Goal: Task Accomplishment & Management: Manage account settings

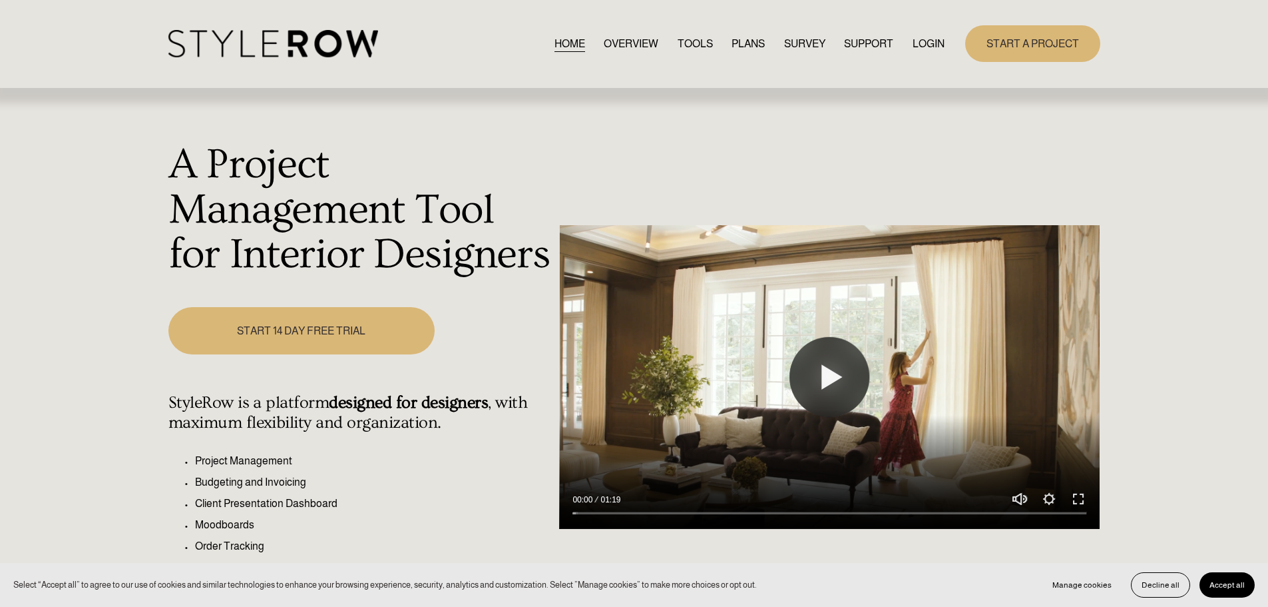
click at [923, 41] on link "LOGIN" at bounding box center [929, 44] width 32 height 18
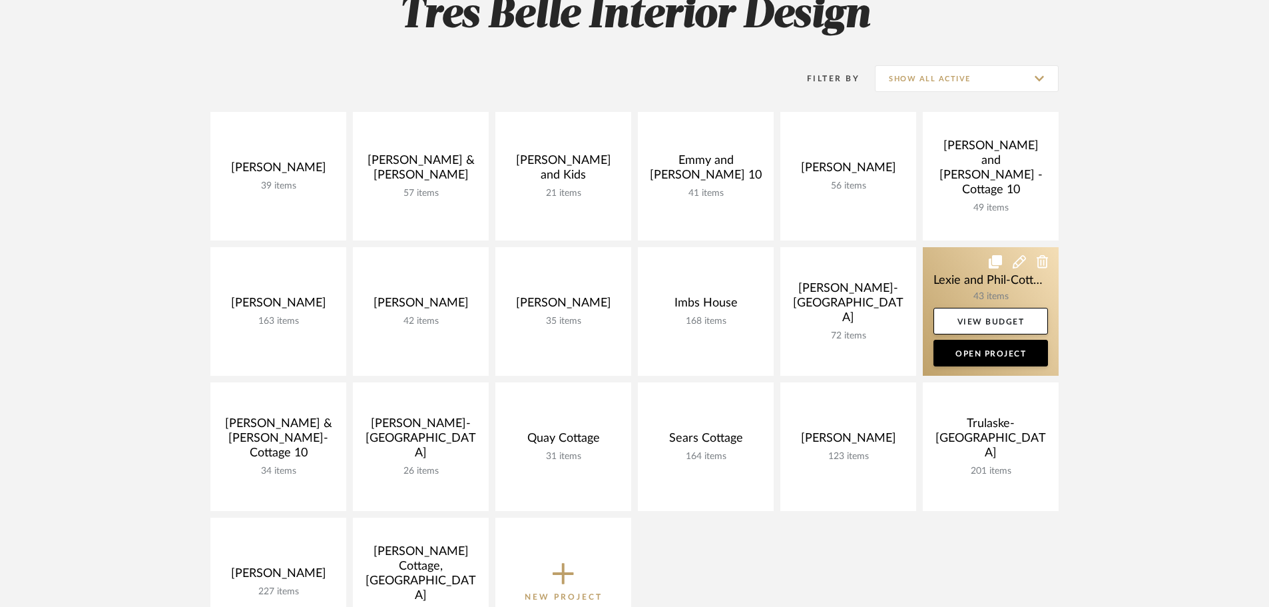
scroll to position [266, 0]
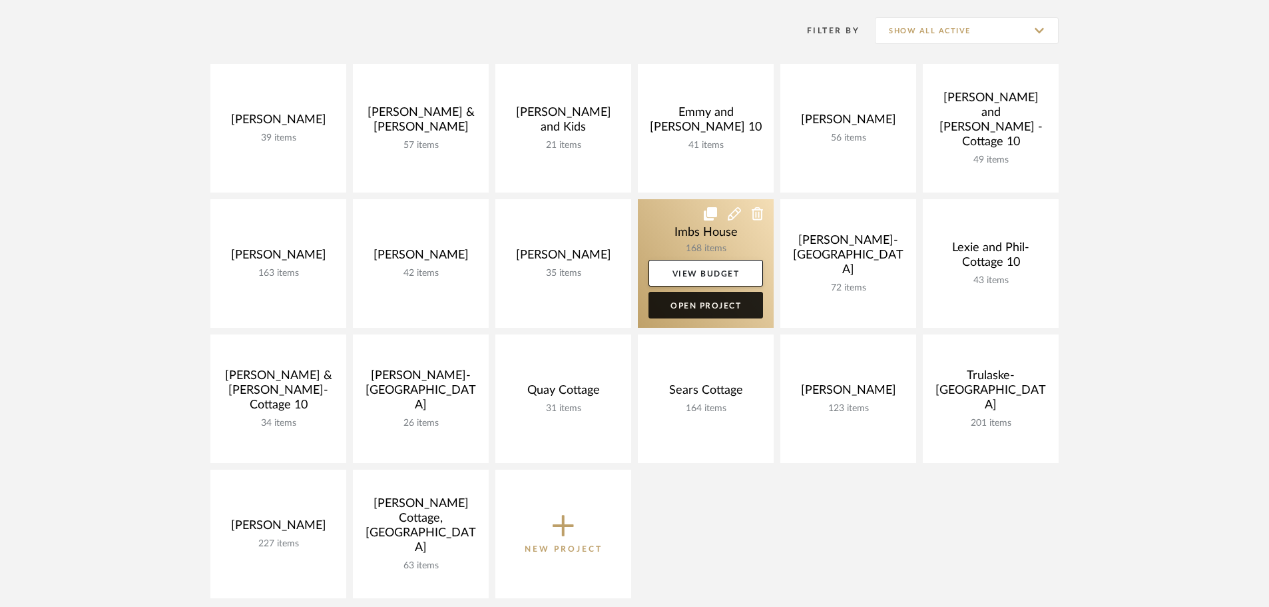
click at [703, 309] on link "Open Project" at bounding box center [706, 305] width 115 height 27
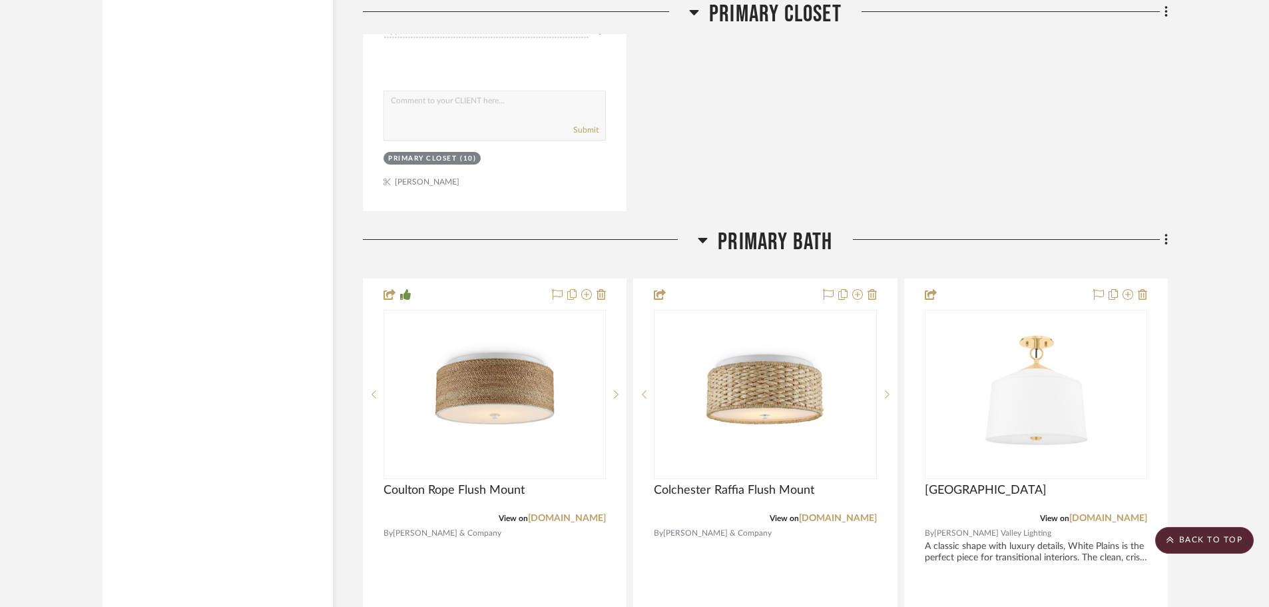
scroll to position [10920, 0]
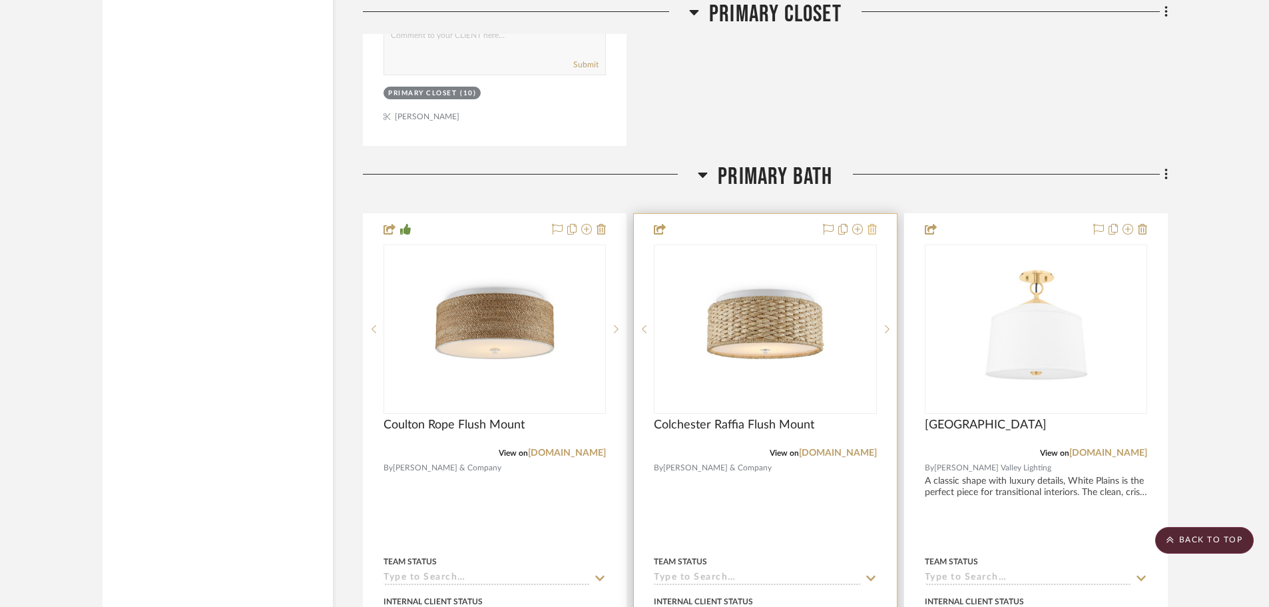
click at [873, 230] on icon at bounding box center [872, 229] width 9 height 11
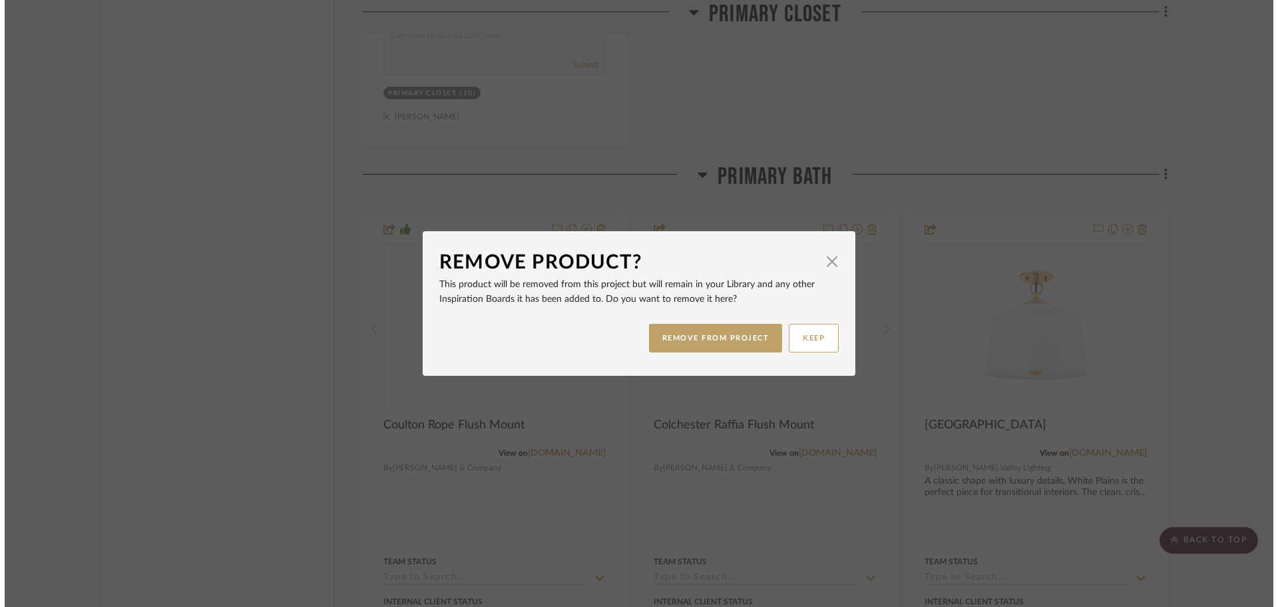
scroll to position [0, 0]
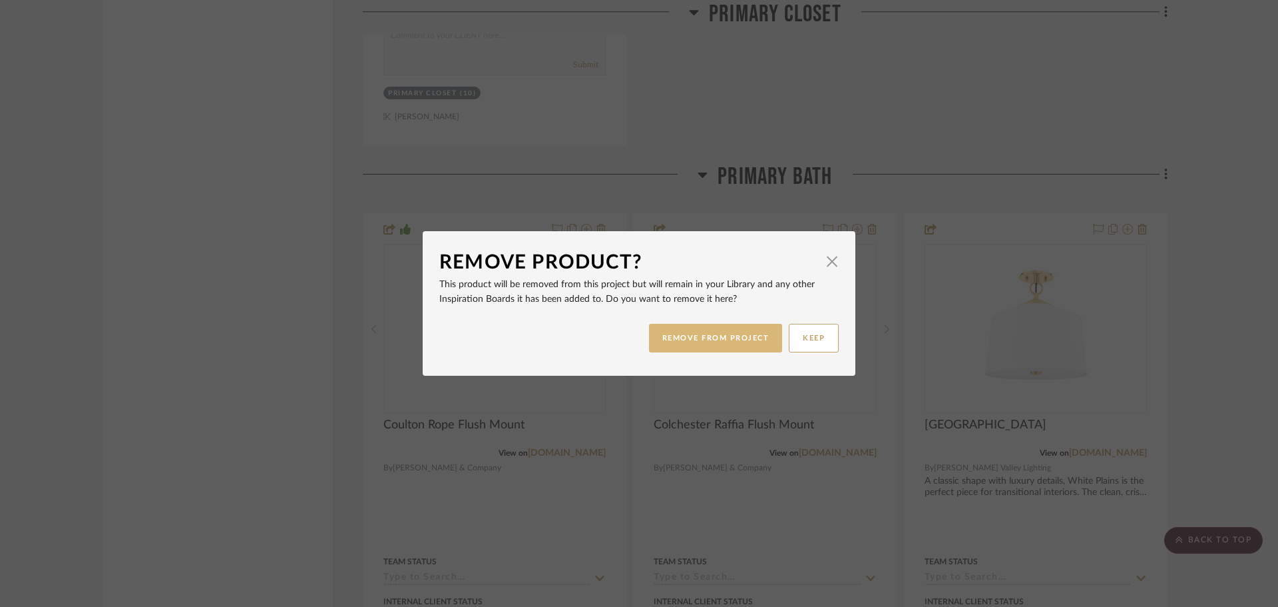
click at [722, 328] on button "REMOVE FROM PROJECT" at bounding box center [716, 338] width 134 height 29
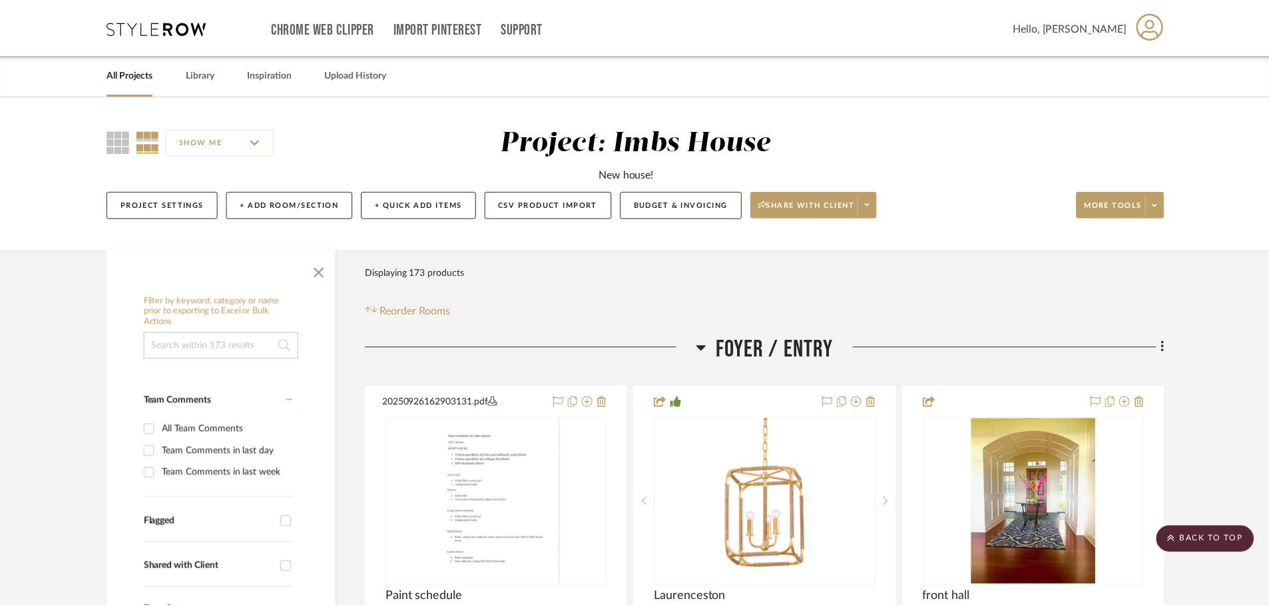
scroll to position [10920, 0]
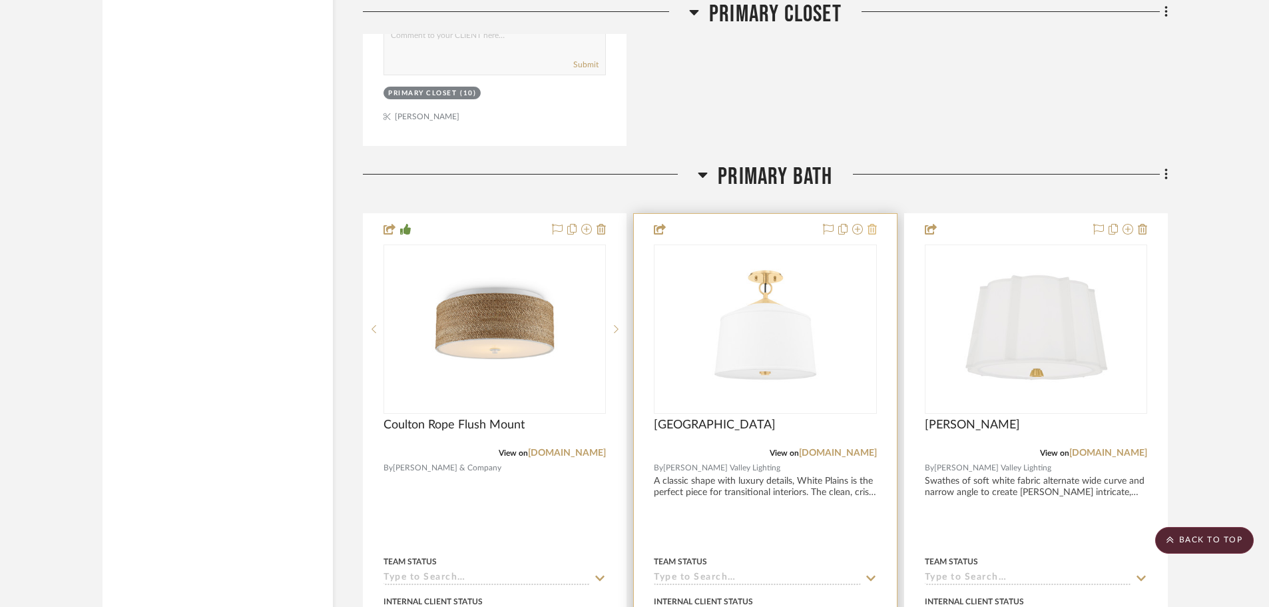
click at [869, 232] on icon at bounding box center [872, 229] width 9 height 11
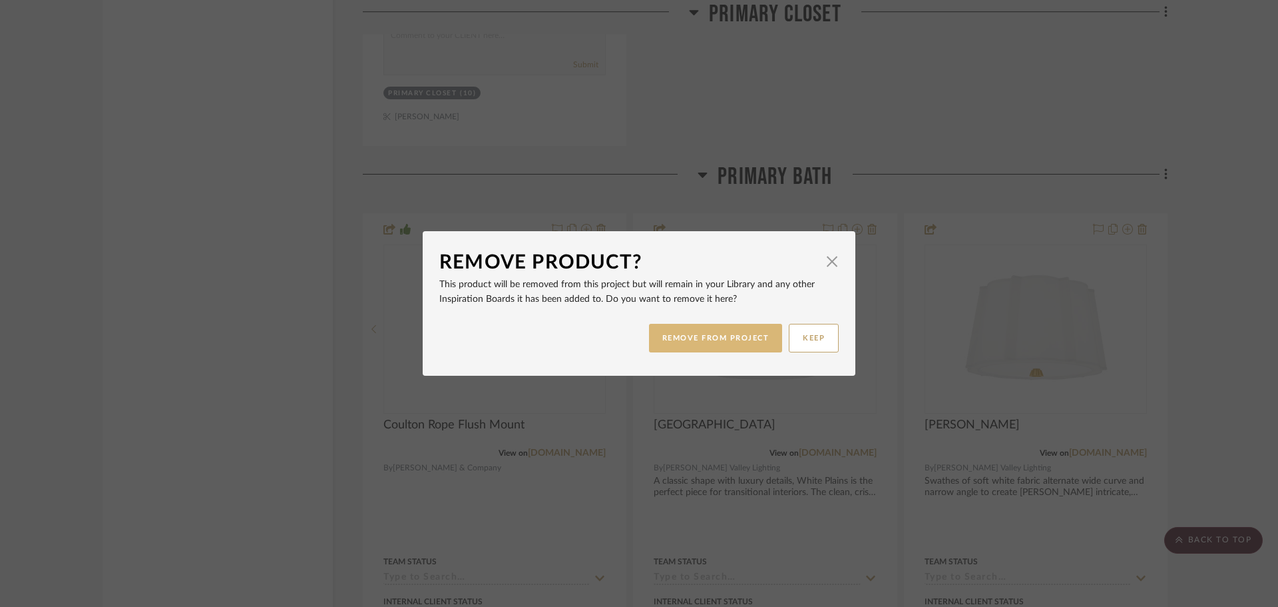
click at [745, 330] on button "REMOVE FROM PROJECT" at bounding box center [716, 338] width 134 height 29
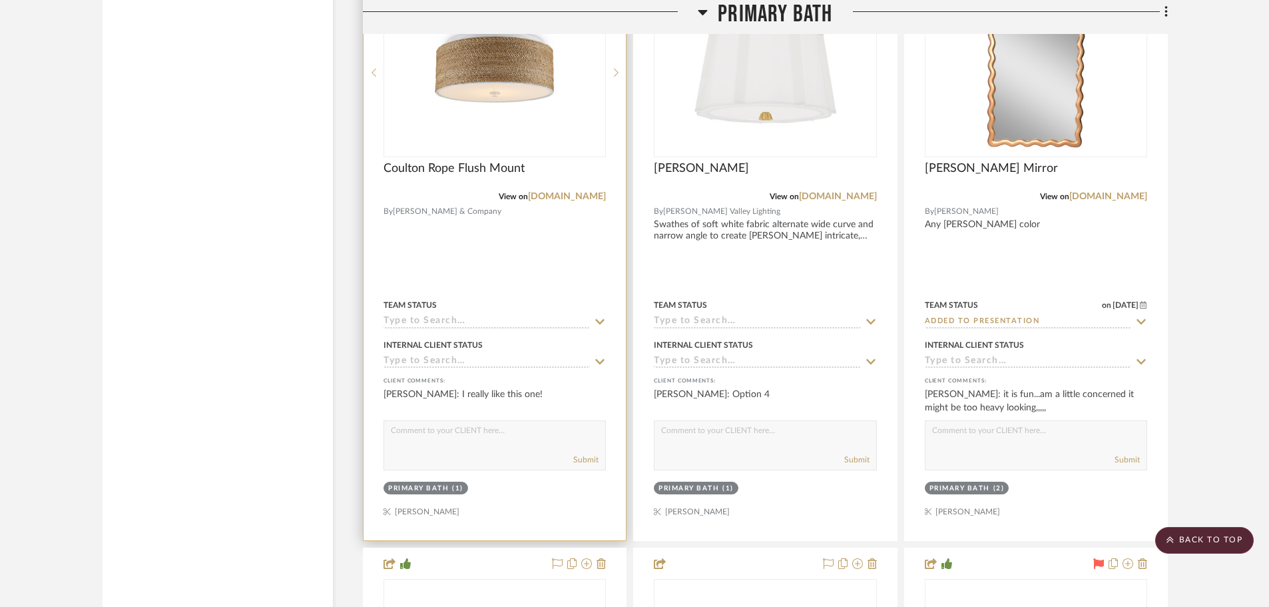
scroll to position [11186, 0]
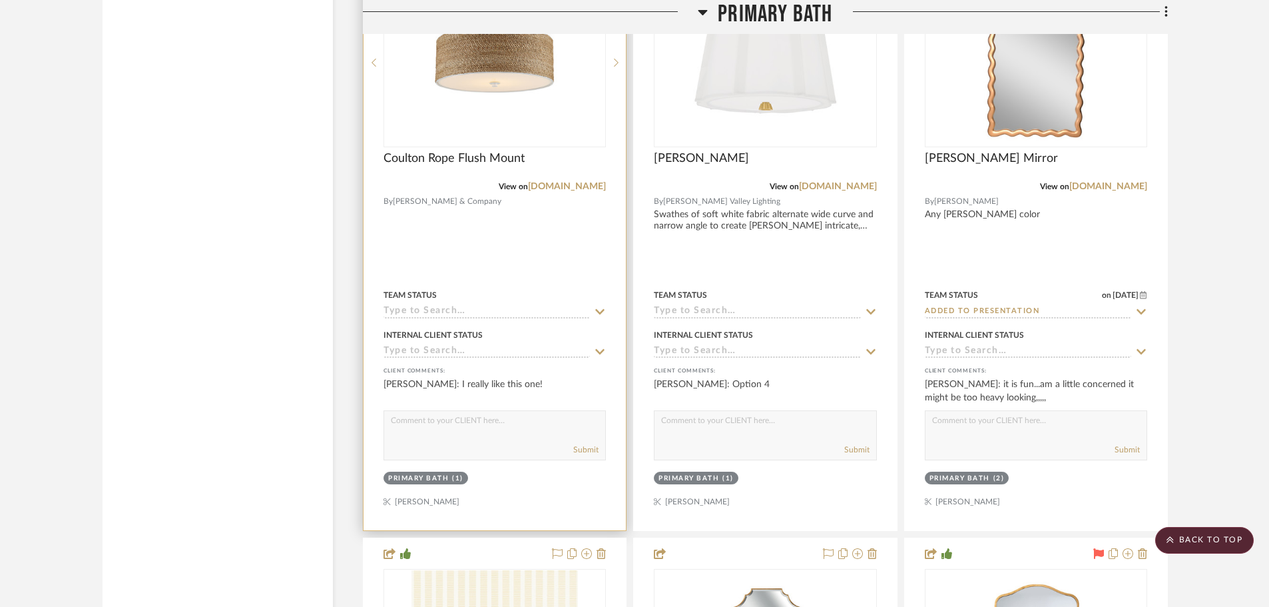
click at [429, 435] on textarea at bounding box center [494, 423] width 221 height 25
type textarea "Great!"
click at [594, 451] on button "Submit" at bounding box center [585, 449] width 25 height 12
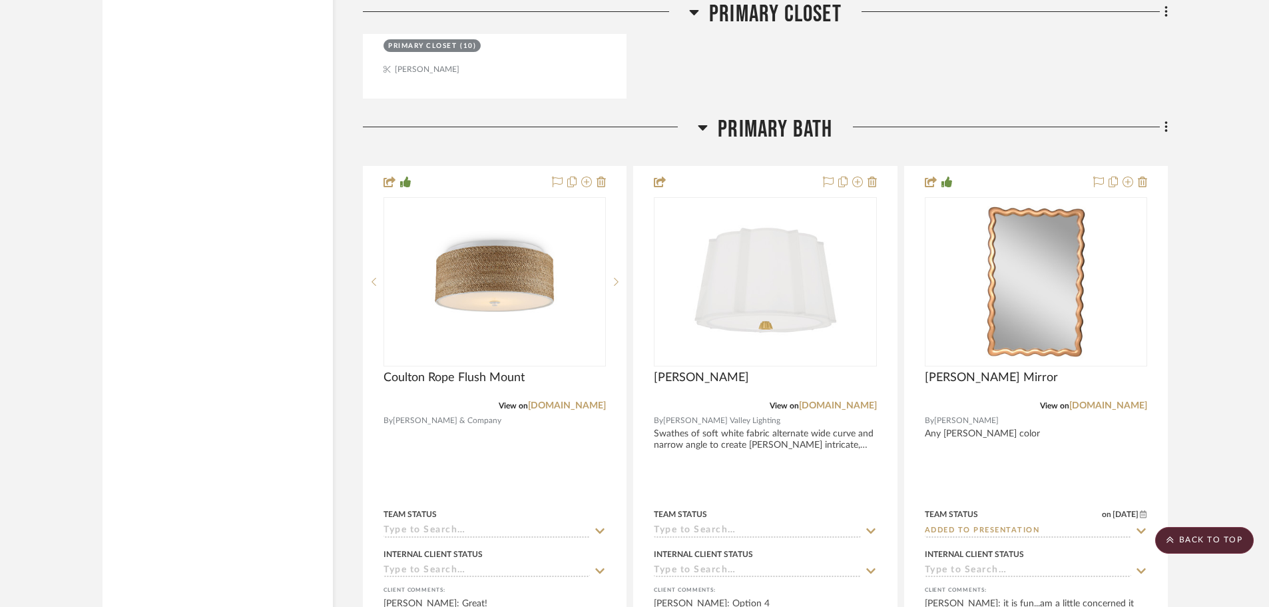
scroll to position [10920, 0]
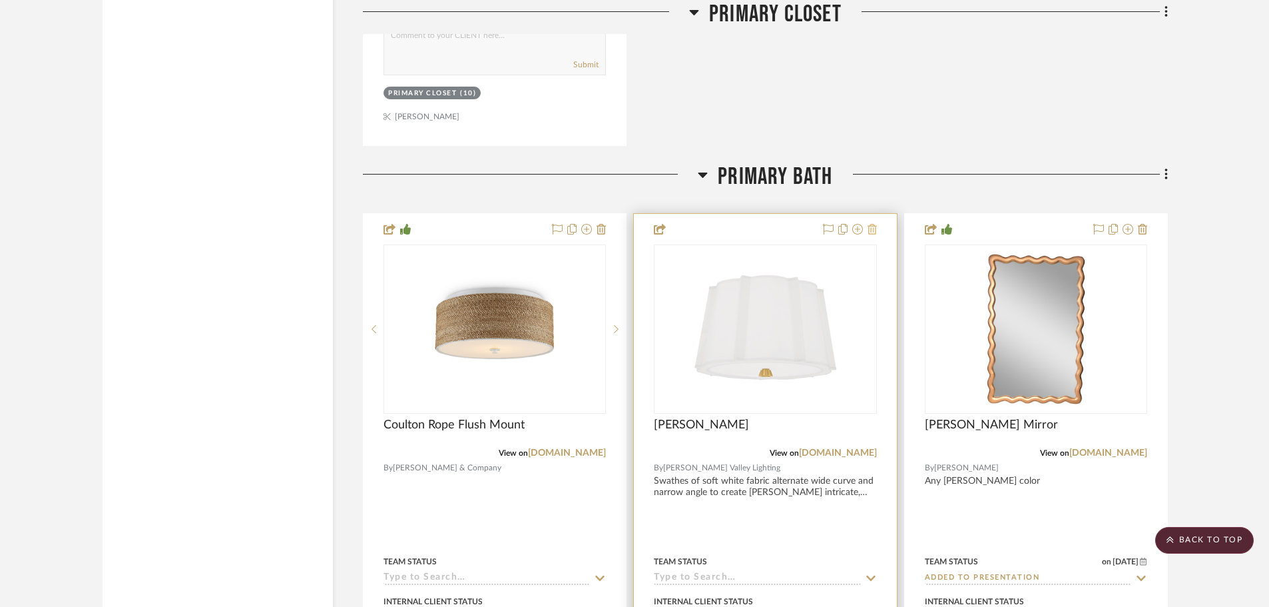
click at [872, 230] on icon at bounding box center [872, 229] width 9 height 11
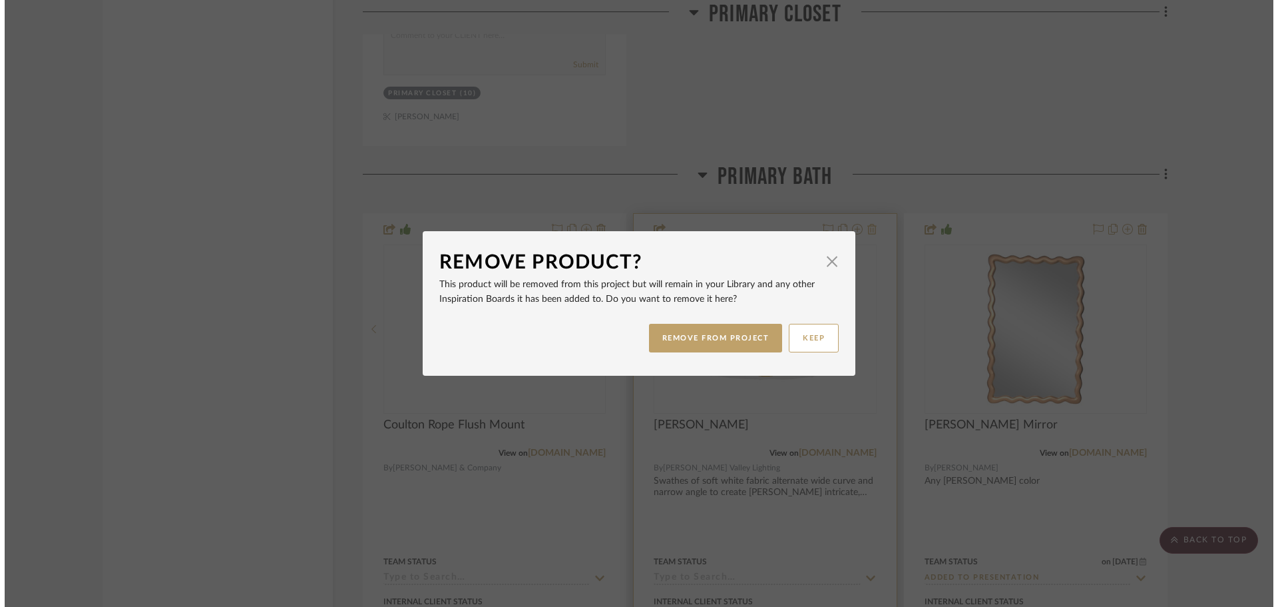
scroll to position [0, 0]
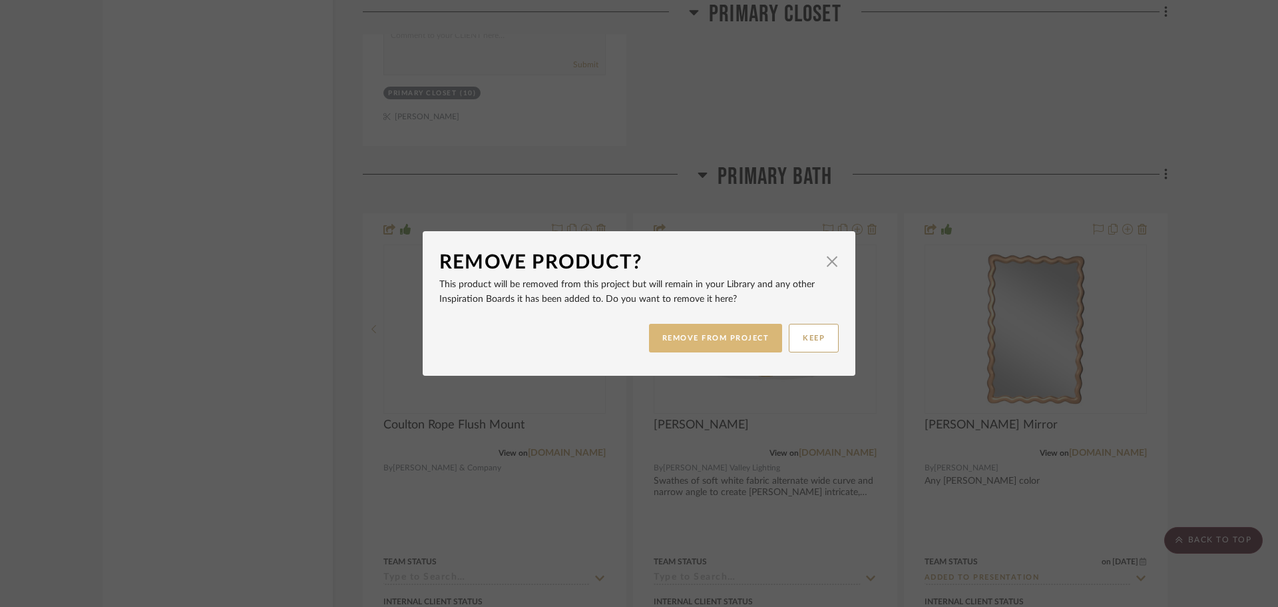
click at [738, 334] on button "REMOVE FROM PROJECT" at bounding box center [716, 338] width 134 height 29
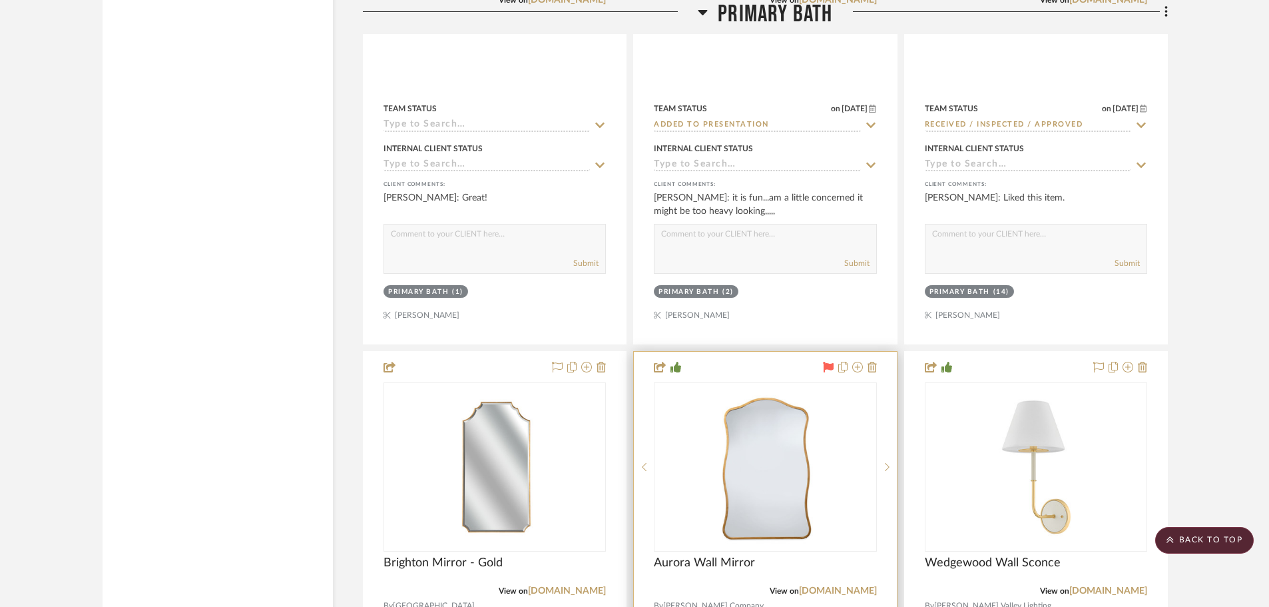
scroll to position [11586, 0]
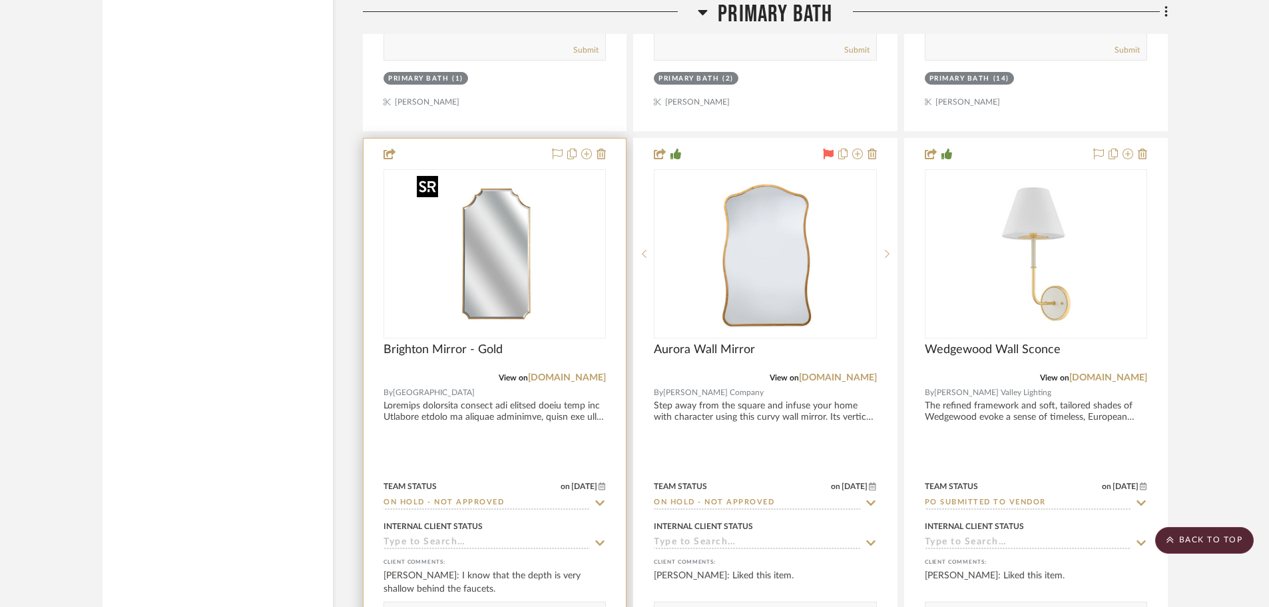
click at [0, 0] on img at bounding box center [0, 0] width 0 height 0
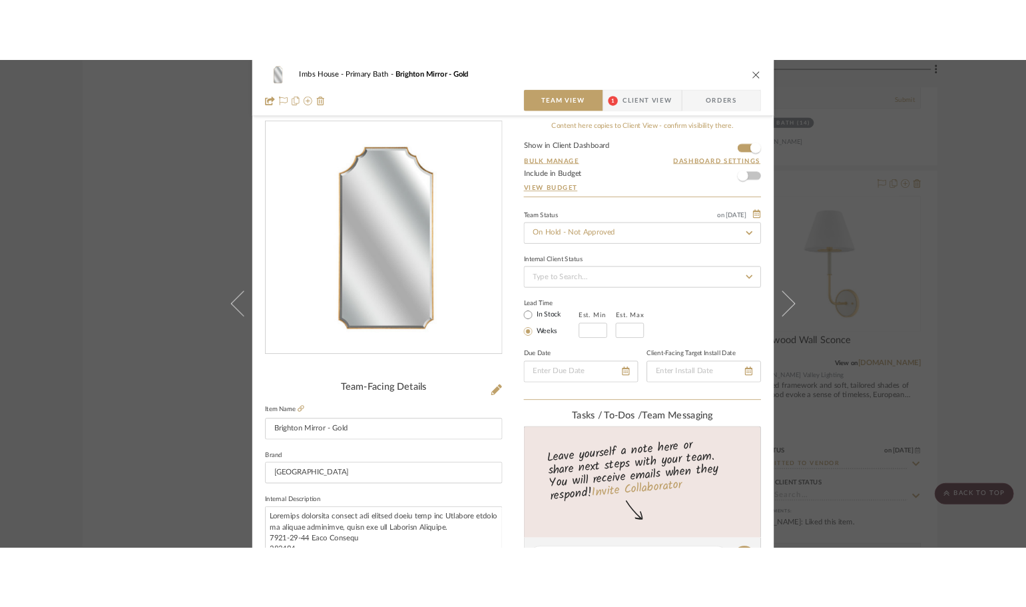
scroll to position [0, 0]
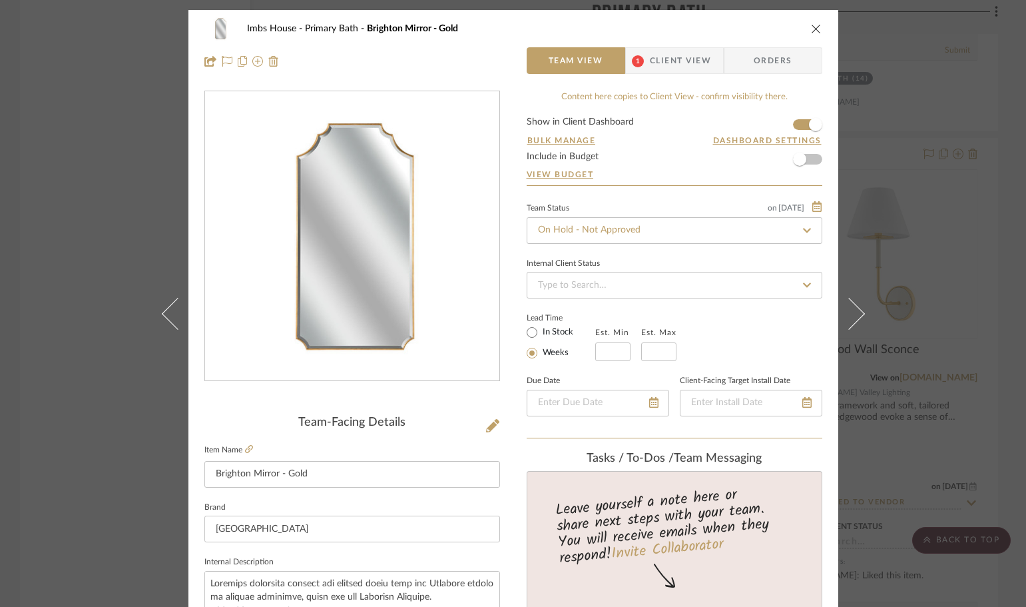
click at [808, 22] on div "Imbs House Primary Bath Brighton Mirror - Gold" at bounding box center [513, 28] width 618 height 27
click at [814, 31] on icon "close" at bounding box center [816, 28] width 11 height 11
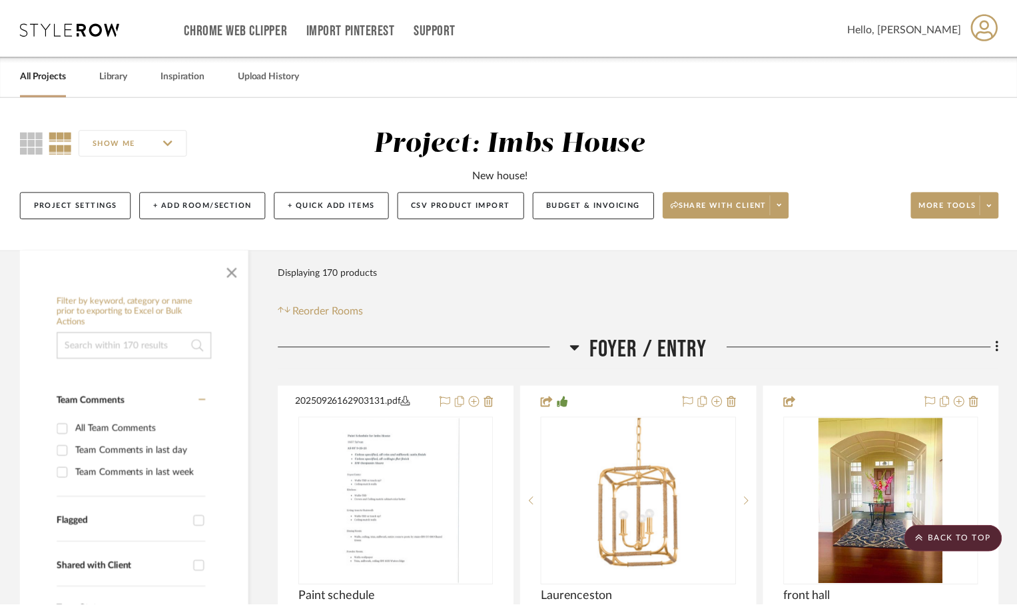
scroll to position [11586, 0]
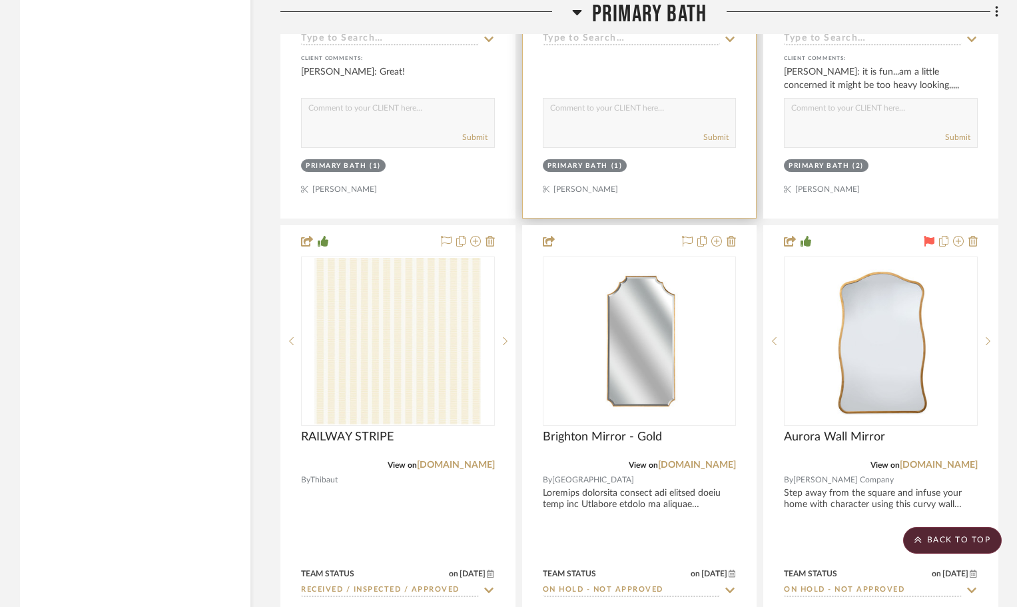
scroll to position [11519, 0]
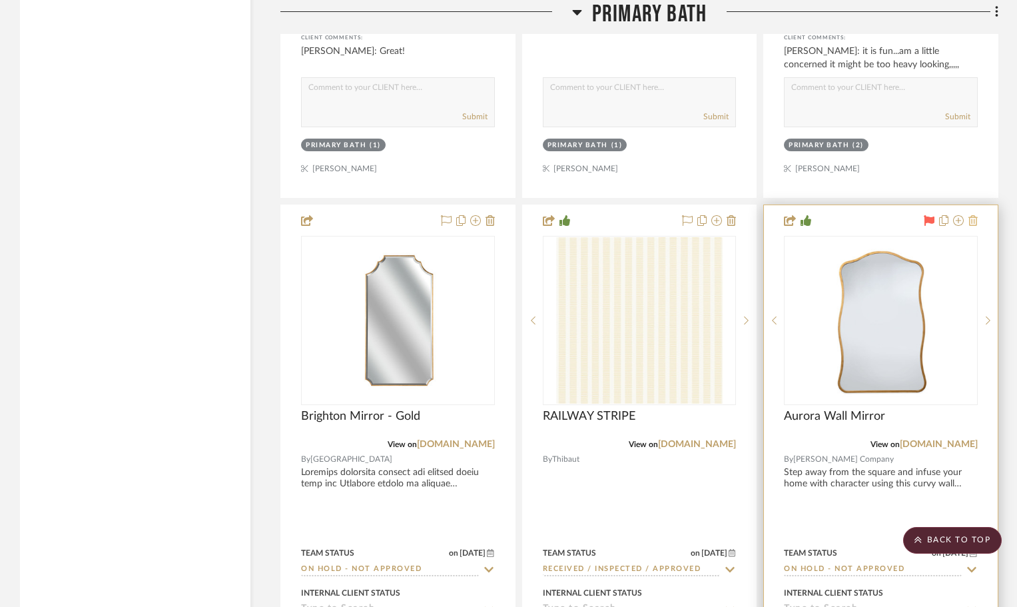
click at [973, 220] on icon at bounding box center [972, 220] width 9 height 11
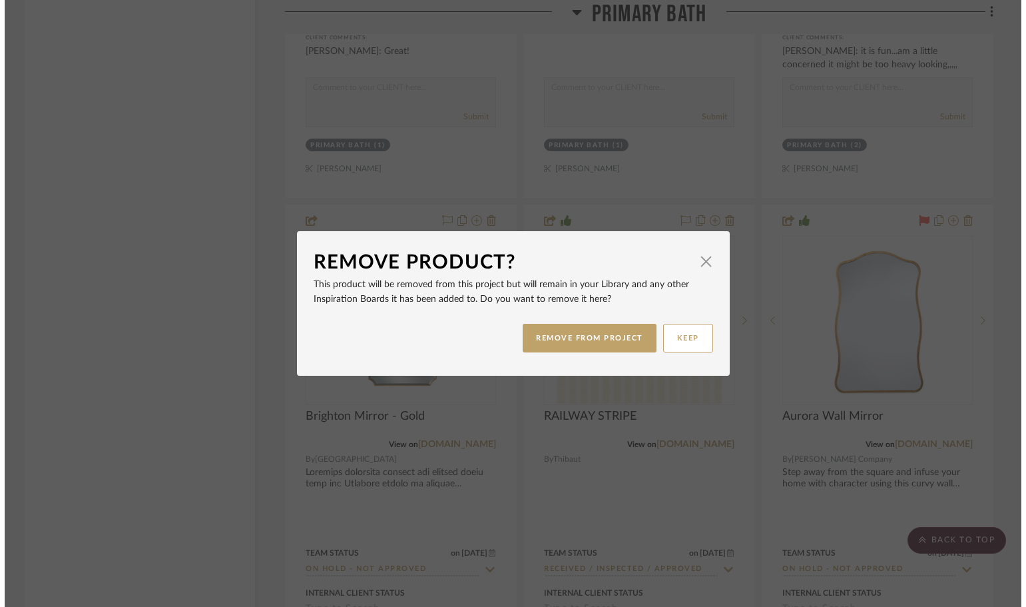
scroll to position [0, 0]
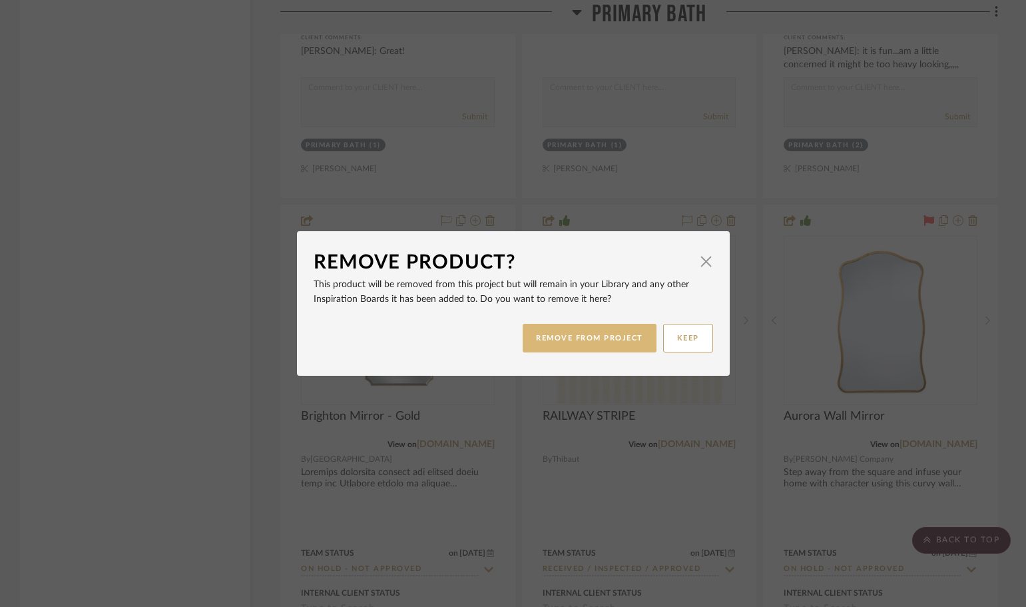
click at [577, 328] on button "REMOVE FROM PROJECT" at bounding box center [590, 338] width 134 height 29
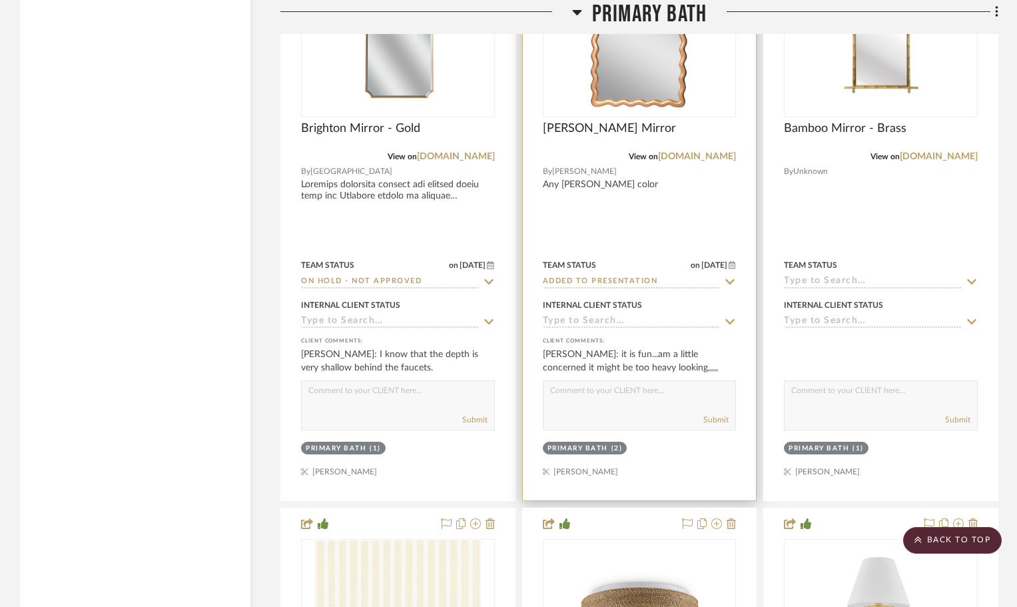
scroll to position [11226, 0]
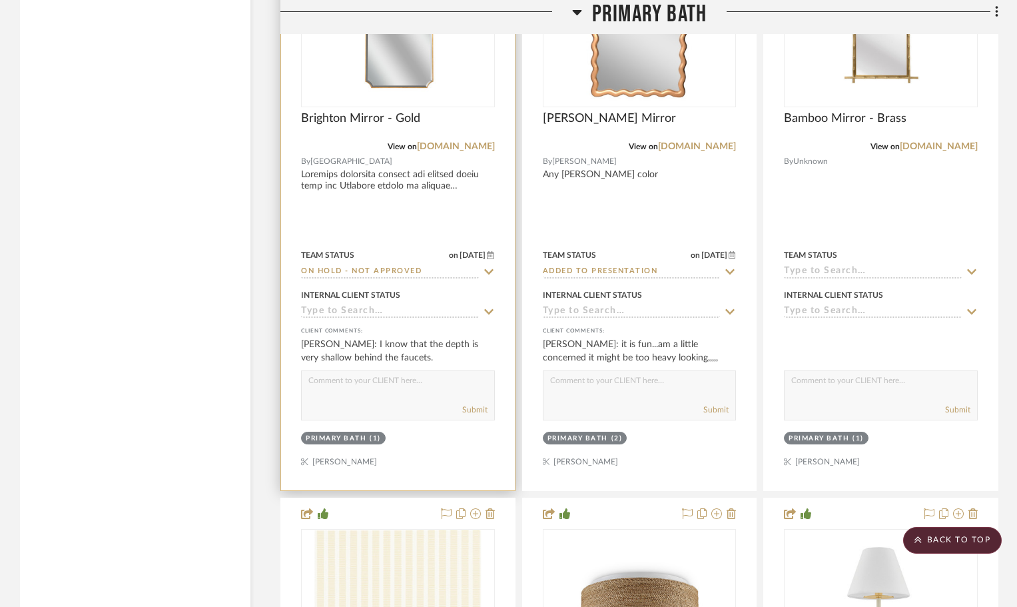
click at [347, 384] on textarea at bounding box center [398, 383] width 192 height 25
type textarea "Three mirror ideas-Option 1 good size."
click at [477, 407] on button "Submit" at bounding box center [474, 410] width 25 height 12
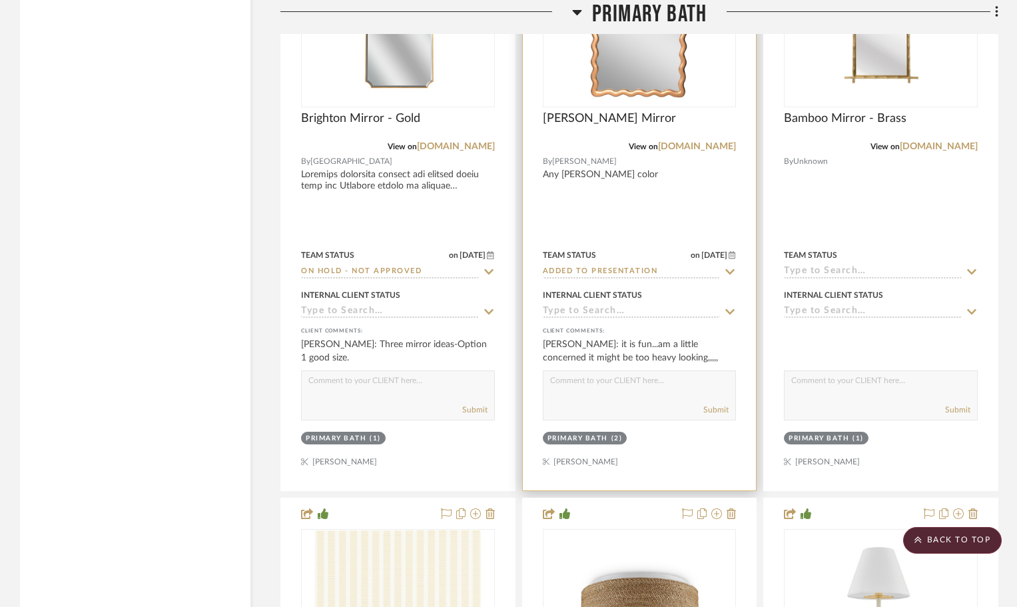
click at [582, 387] on textarea at bounding box center [639, 383] width 192 height 25
type textarea "This any color, could be green, yellow, gold, white, even aqua....option 2"
click at [713, 409] on button "Submit" at bounding box center [715, 410] width 25 height 12
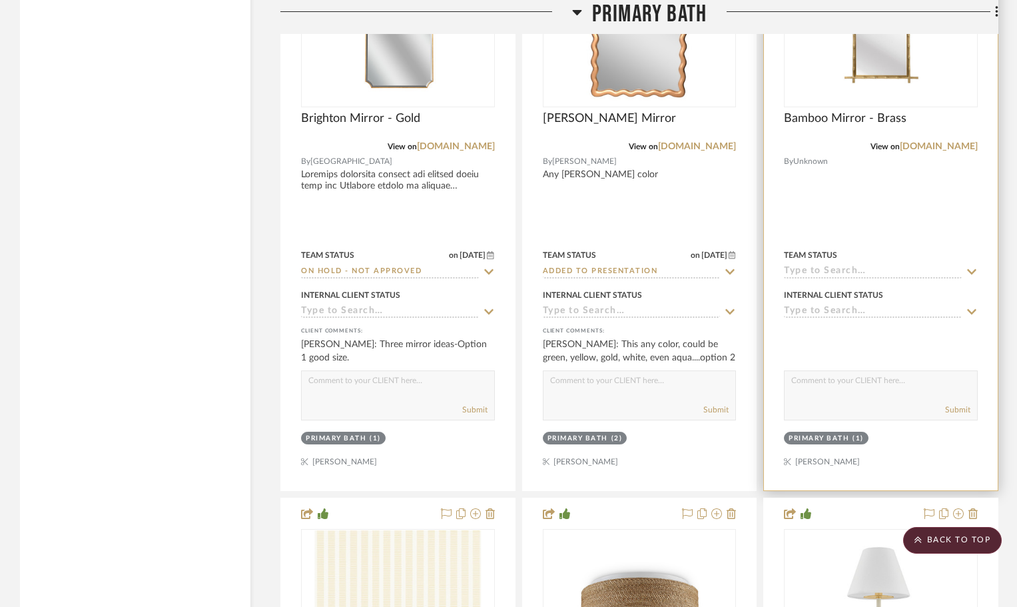
click at [850, 386] on textarea at bounding box center [880, 383] width 192 height 25
type textarea "Another option, this is only in the gold finish...option 3, also a good size li…"
click at [954, 406] on button "Submit" at bounding box center [957, 410] width 25 height 12
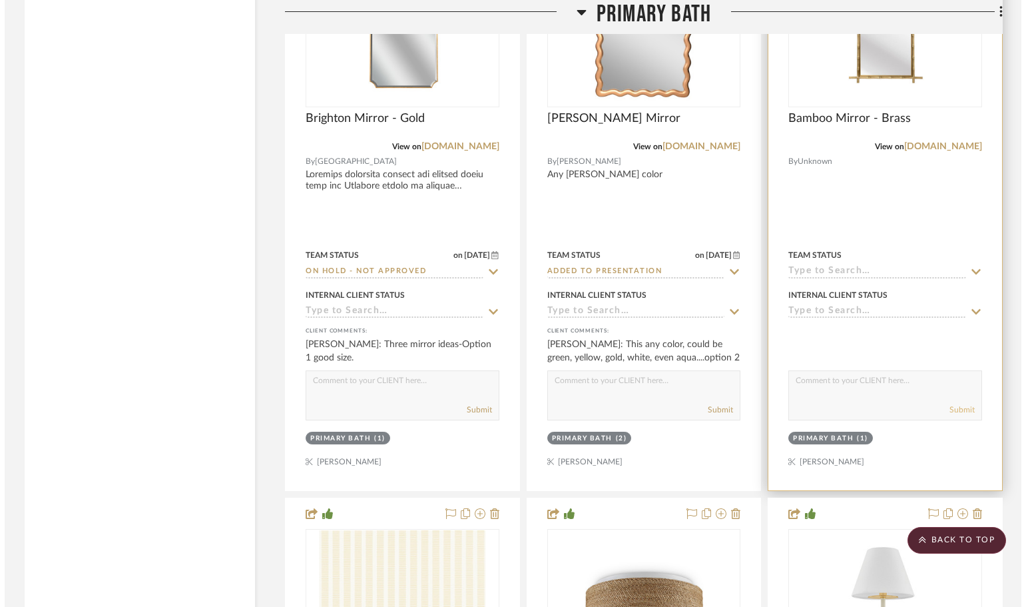
scroll to position [0, 0]
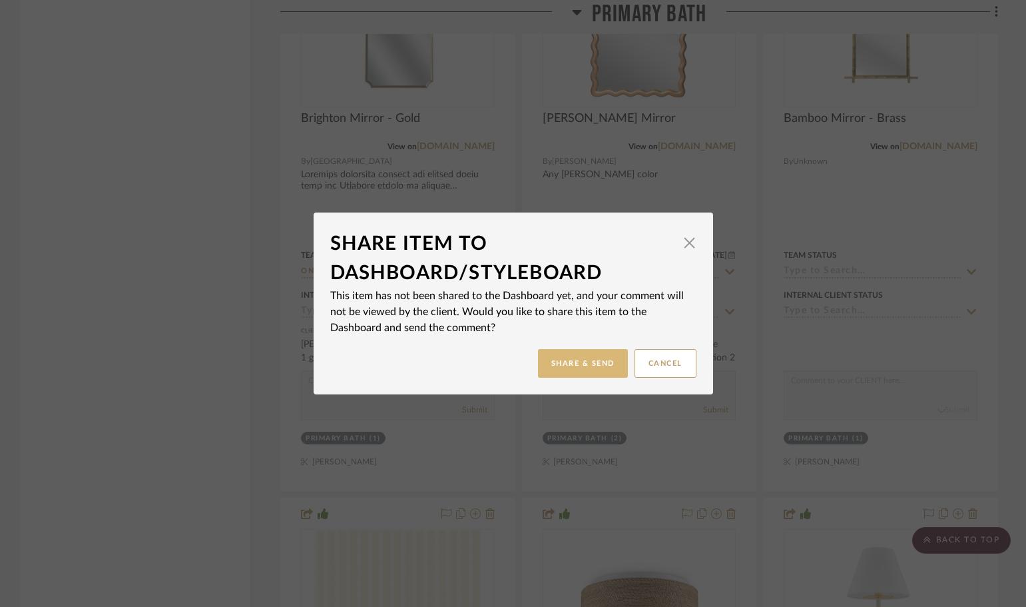
click at [568, 359] on button "Share & Send" at bounding box center [583, 363] width 90 height 29
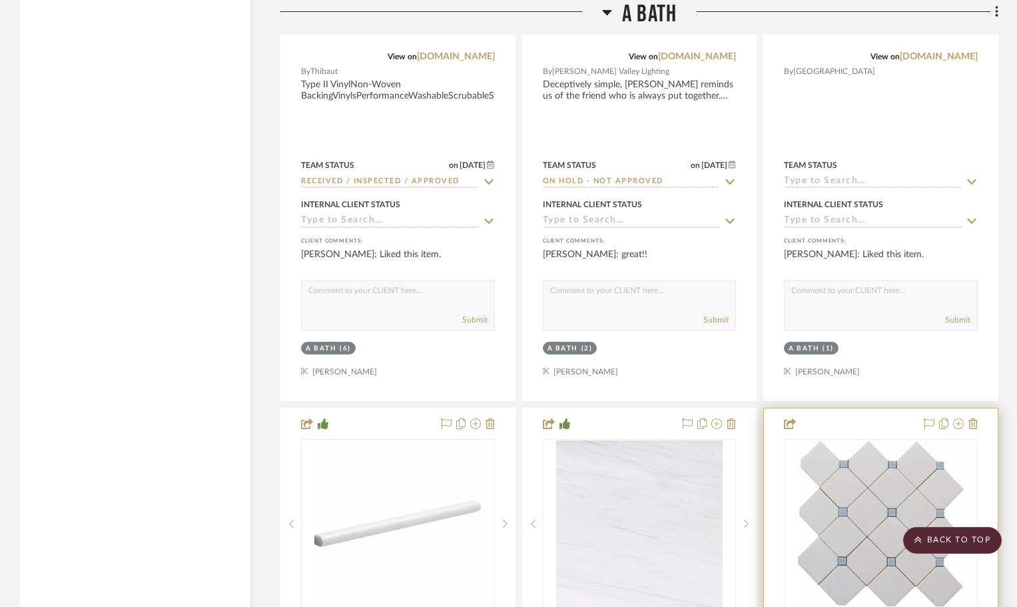
scroll to position [15487, 0]
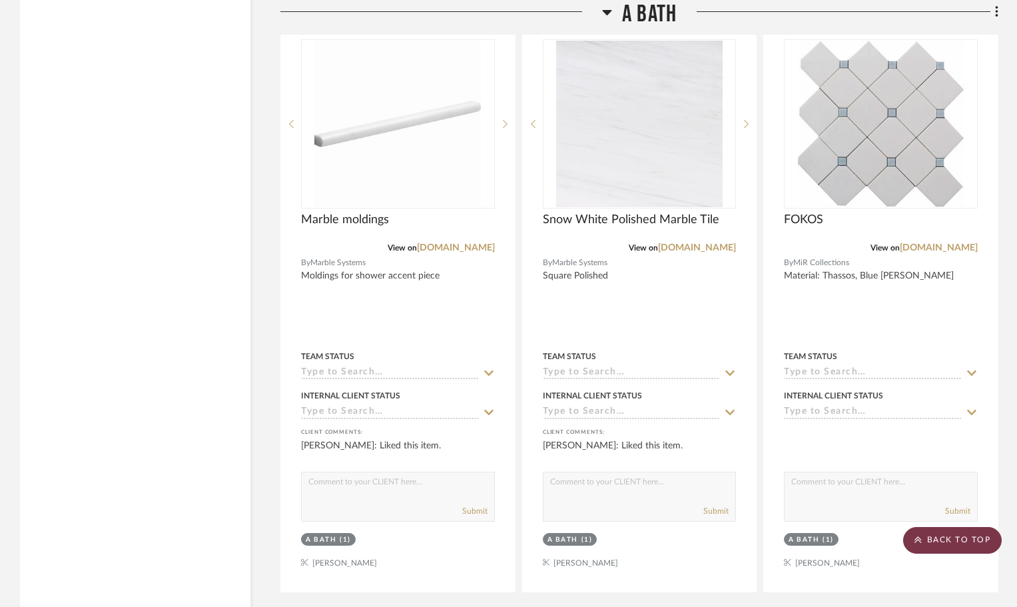
click at [969, 539] on scroll-to-top-button "BACK TO TOP" at bounding box center [952, 540] width 99 height 27
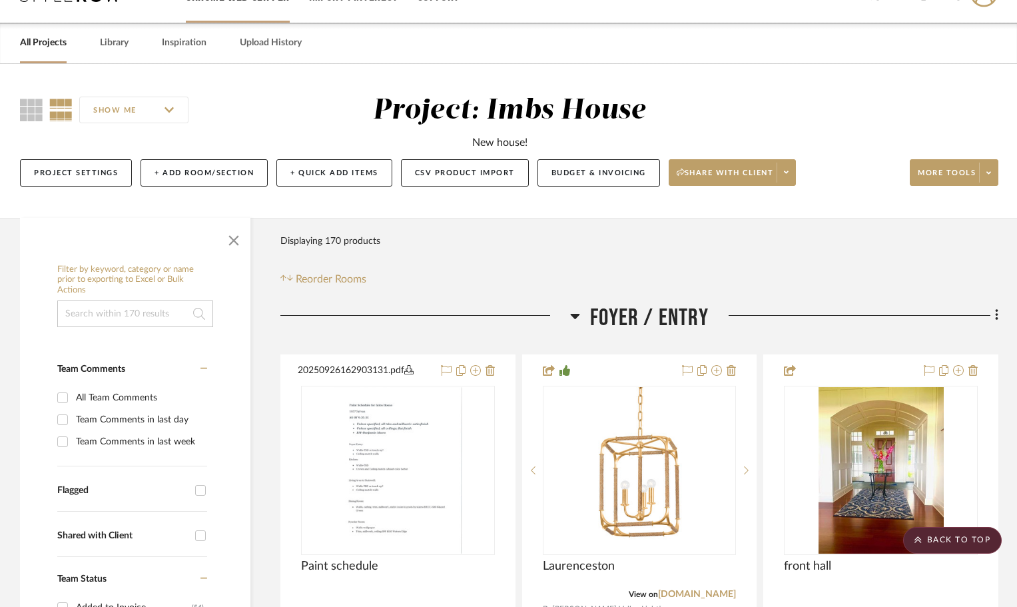
scroll to position [0, 0]
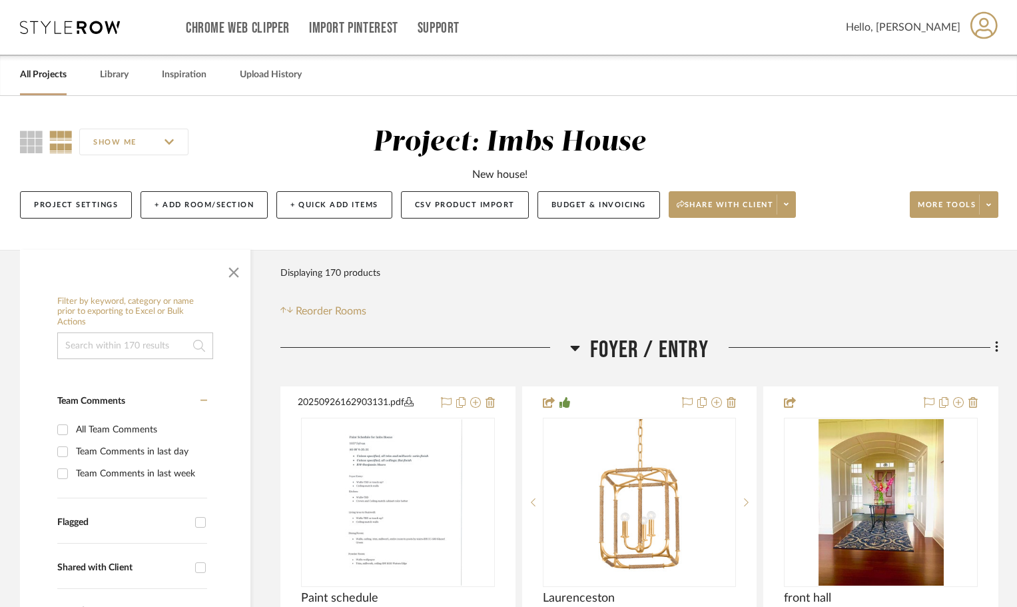
click at [46, 73] on link "All Projects" at bounding box center [43, 75] width 47 height 18
